Goal: Check status: Check status

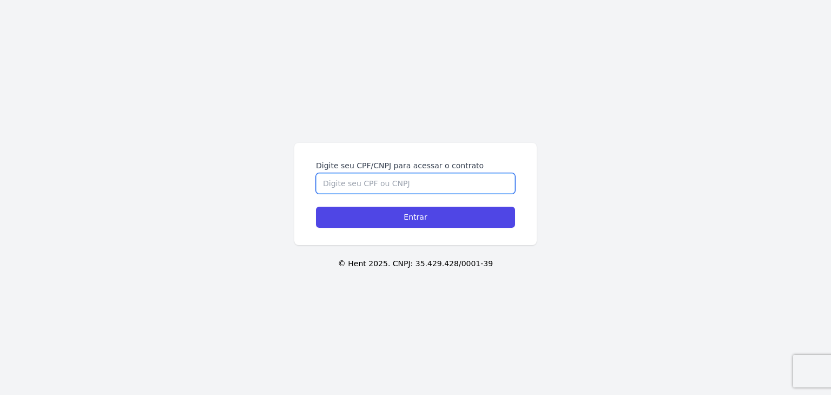
click at [405, 178] on input "Digite seu CPF/CNPJ para acessar o contrato" at bounding box center [415, 183] width 199 height 21
paste input "487.013.558-21"
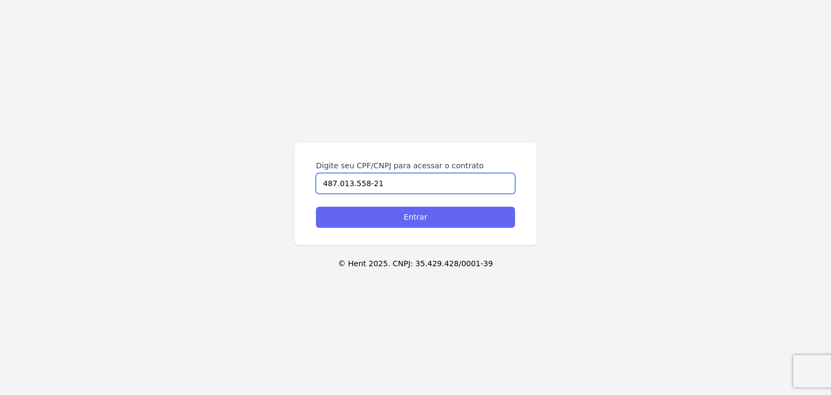
type input "487.013.558-21"
click at [426, 210] on input "Entrar" at bounding box center [415, 217] width 199 height 21
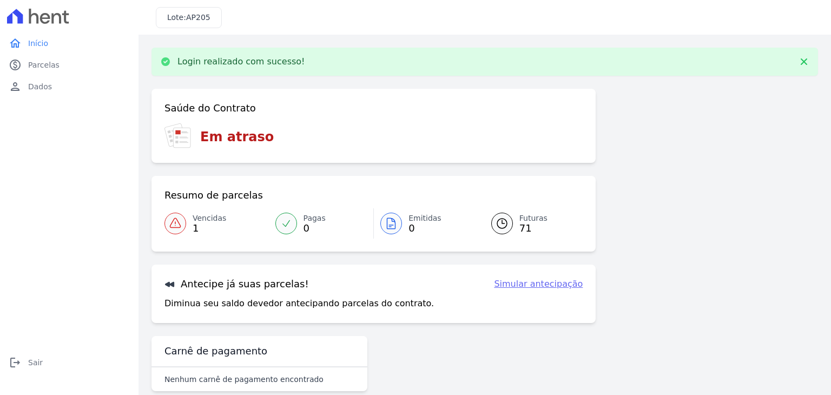
click at [195, 219] on span "Vencidas" at bounding box center [210, 218] width 34 height 11
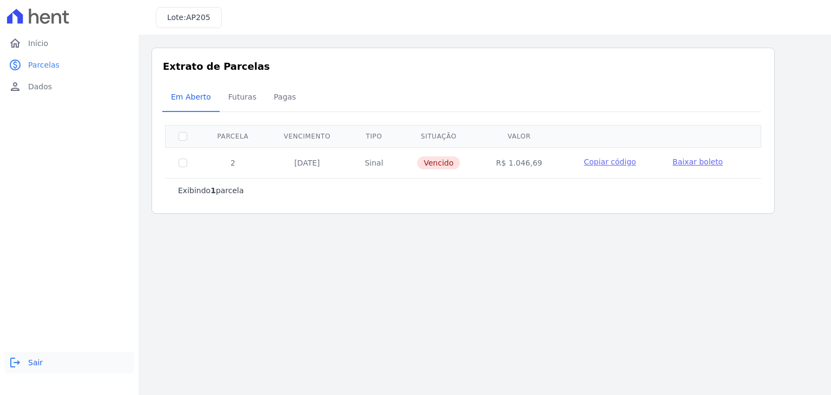
click at [25, 357] on link "logout Sair" at bounding box center [69, 363] width 130 height 22
